Goal: Information Seeking & Learning: Learn about a topic

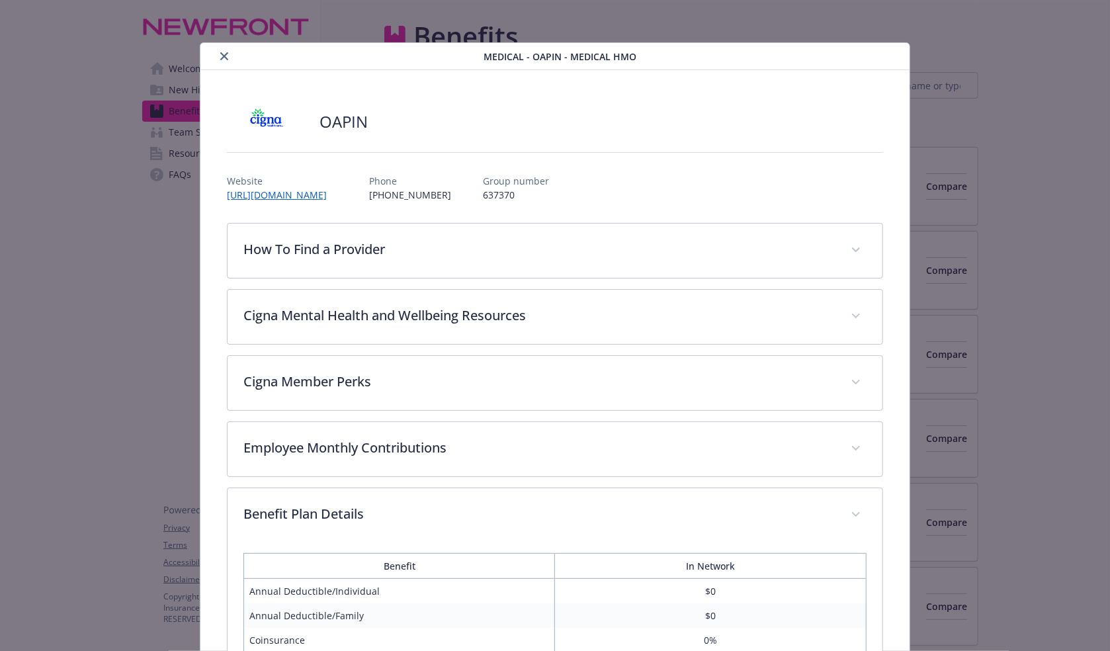
scroll to position [437, 0]
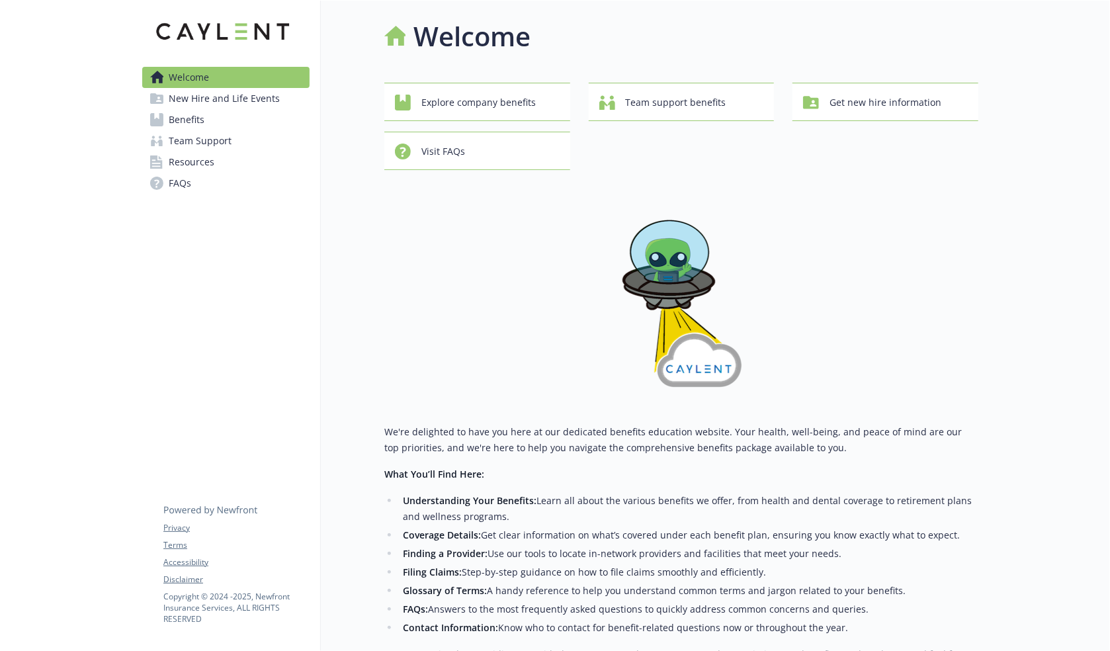
click at [225, 112] on link "Benefits" at bounding box center [225, 119] width 167 height 21
